Goal: Task Accomplishment & Management: Use online tool/utility

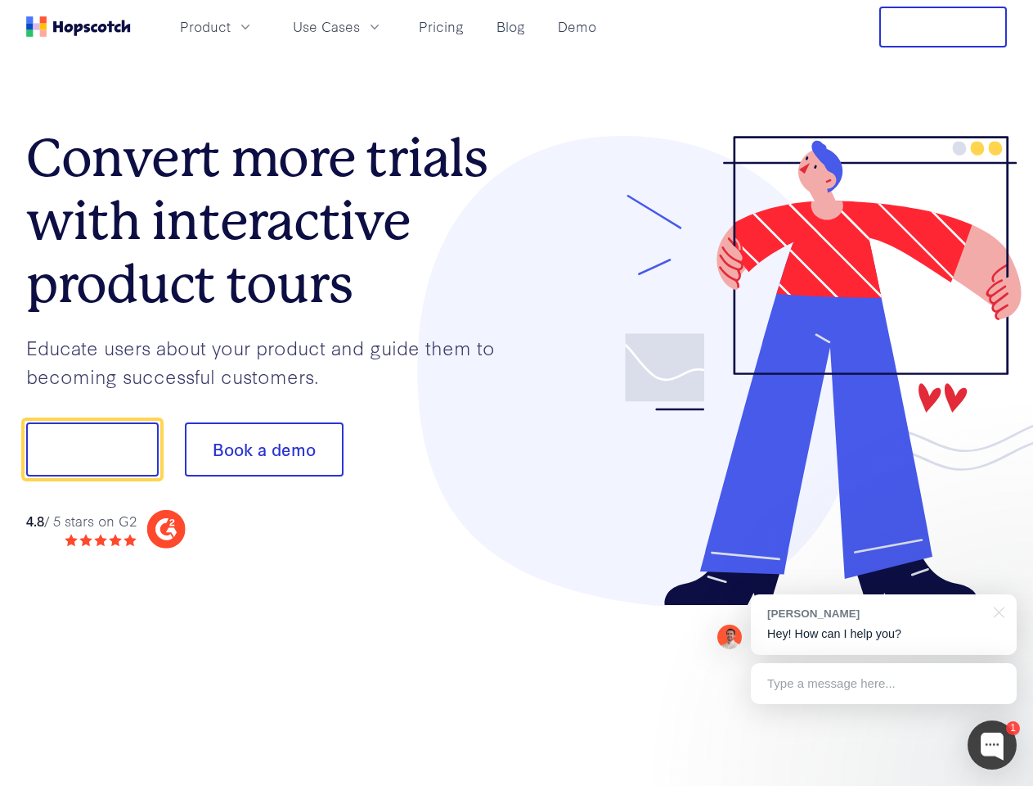
click at [517, 393] on div at bounding box center [762, 371] width 491 height 471
click at [231, 26] on span "Product" at bounding box center [205, 26] width 51 height 20
click at [360, 26] on span "Use Cases" at bounding box center [326, 26] width 67 height 20
click at [943, 27] on button "Free Trial" at bounding box center [944, 27] width 128 height 41
click at [92, 449] on button "Show me!" at bounding box center [92, 449] width 133 height 54
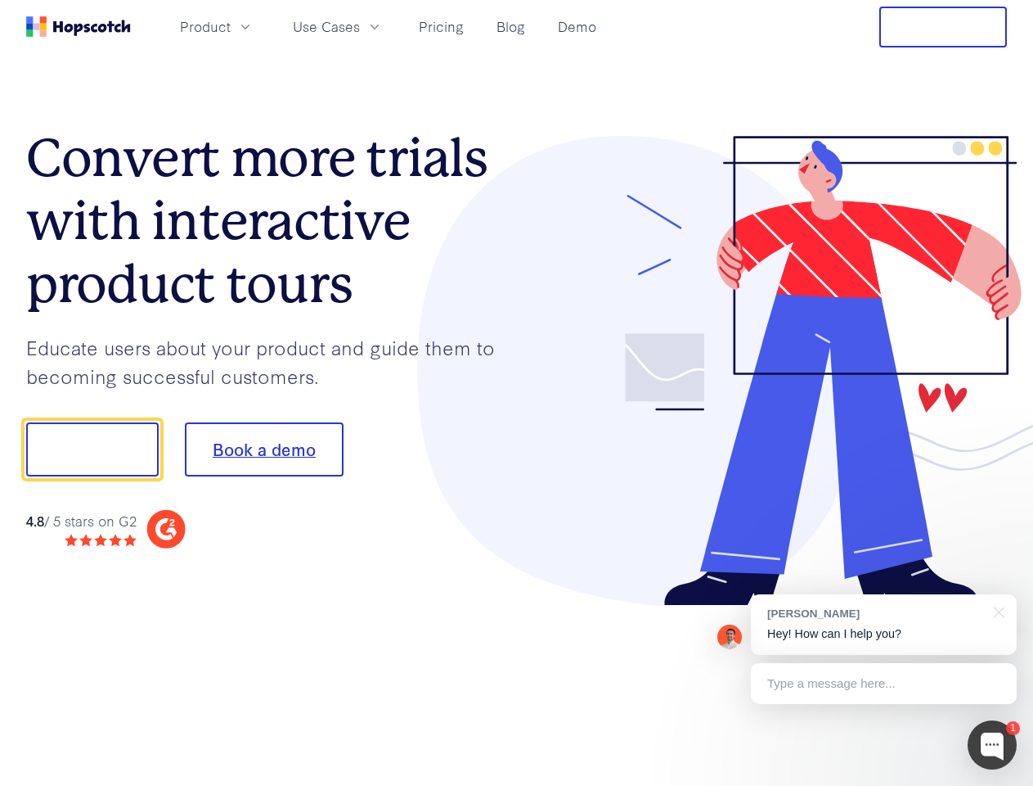
click at [263, 449] on button "Book a demo" at bounding box center [264, 449] width 159 height 54
click at [993, 745] on div at bounding box center [992, 744] width 49 height 49
click at [884, 624] on div "[PERSON_NAME] Hey! How can I help you?" at bounding box center [884, 624] width 266 height 61
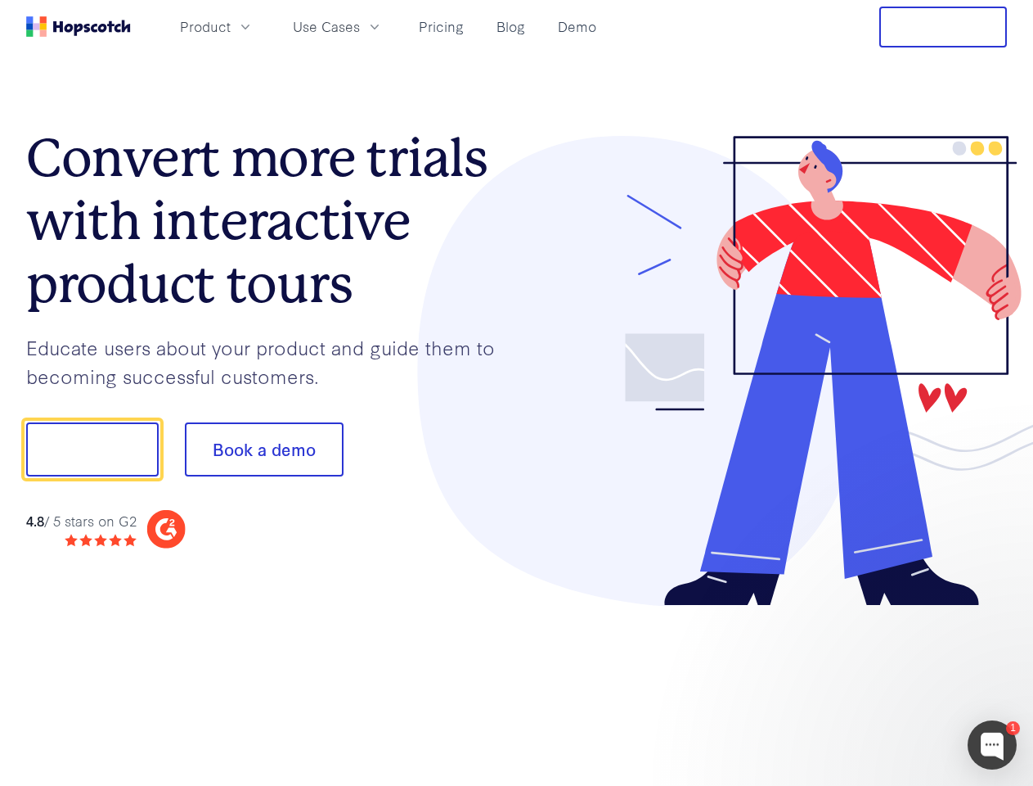
click at [997, 610] on div at bounding box center [863, 557] width 307 height 326
click at [884, 683] on div at bounding box center [863, 557] width 307 height 326
